Goal: Find specific page/section: Find specific page/section

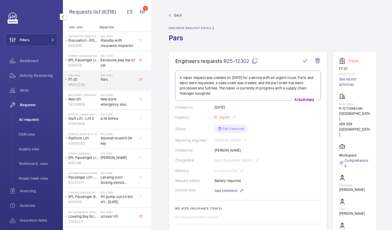
click at [33, 118] on span "All requests" at bounding box center [38, 119] width 39 height 5
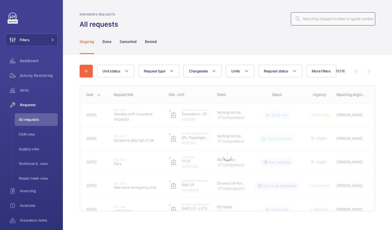
click at [301, 20] on input "text" at bounding box center [333, 18] width 84 height 13
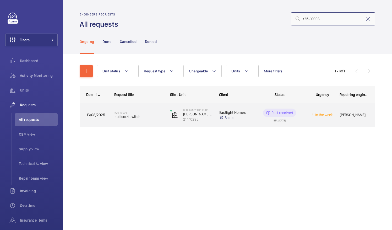
type input "r25-10906"
click at [122, 117] on span "pull cord switch" at bounding box center [139, 116] width 49 height 5
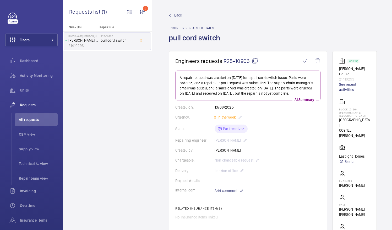
click at [256, 60] on mat-icon at bounding box center [255, 61] width 6 height 6
drag, startPoint x: 345, startPoint y: 109, endPoint x: 363, endPoint y: 110, distance: 17.7
click at [363, 110] on p "Block (6-26) [PERSON_NAME][GEOGRAPHIC_DATA]" at bounding box center [354, 112] width 31 height 9
drag, startPoint x: 363, startPoint y: 110, endPoint x: 358, endPoint y: 109, distance: 5.6
copy p "Block (6-26)"
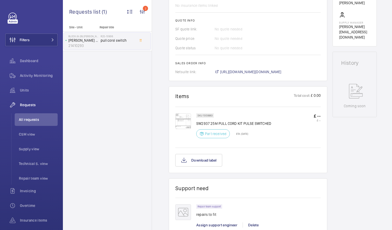
scroll to position [214, 0]
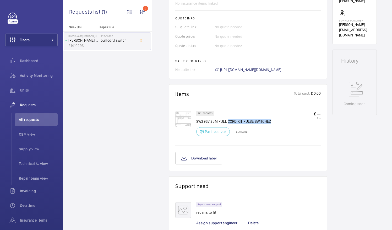
drag, startPoint x: 228, startPoint y: 120, endPoint x: 273, endPoint y: 122, distance: 45.2
click at [273, 122] on div "SKU 1009963 SW2937 25M PULL CORD KIT PULSE SWITCHED Part received ETA: [DATE] £…" at bounding box center [258, 125] width 125 height 28
drag, startPoint x: 273, startPoint y: 122, endPoint x: 266, endPoint y: 121, distance: 7.0
copy p "CORD KIT PULSE SWITCHED"
